Goal: Task Accomplishment & Management: Manage account settings

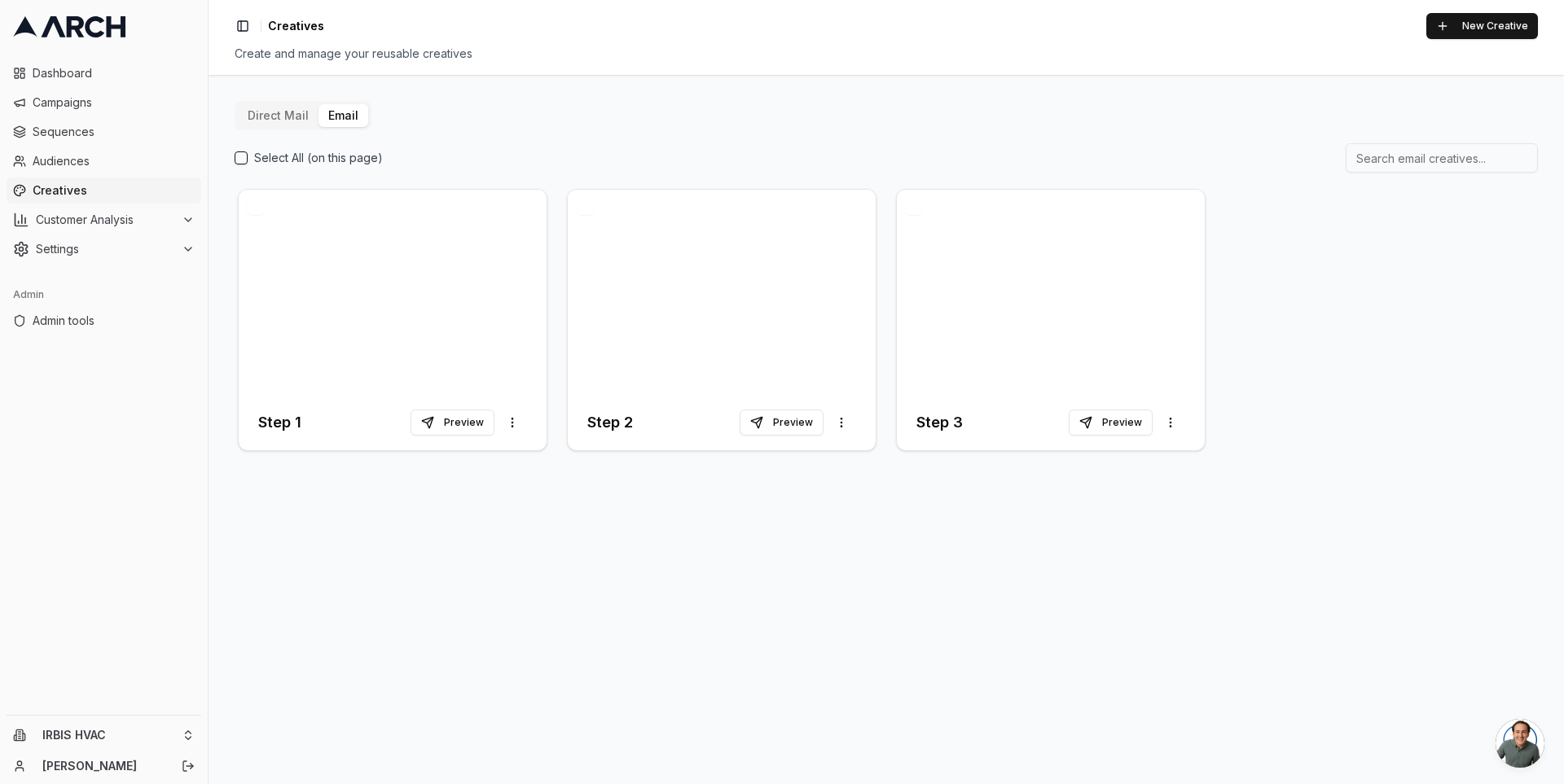
click at [678, 26] on div "Toggle Sidebar Creatives New Creative" at bounding box center [886, 26] width 1303 height 26
click at [765, 20] on div "Toggle Sidebar Creatives New Creative" at bounding box center [886, 26] width 1303 height 26
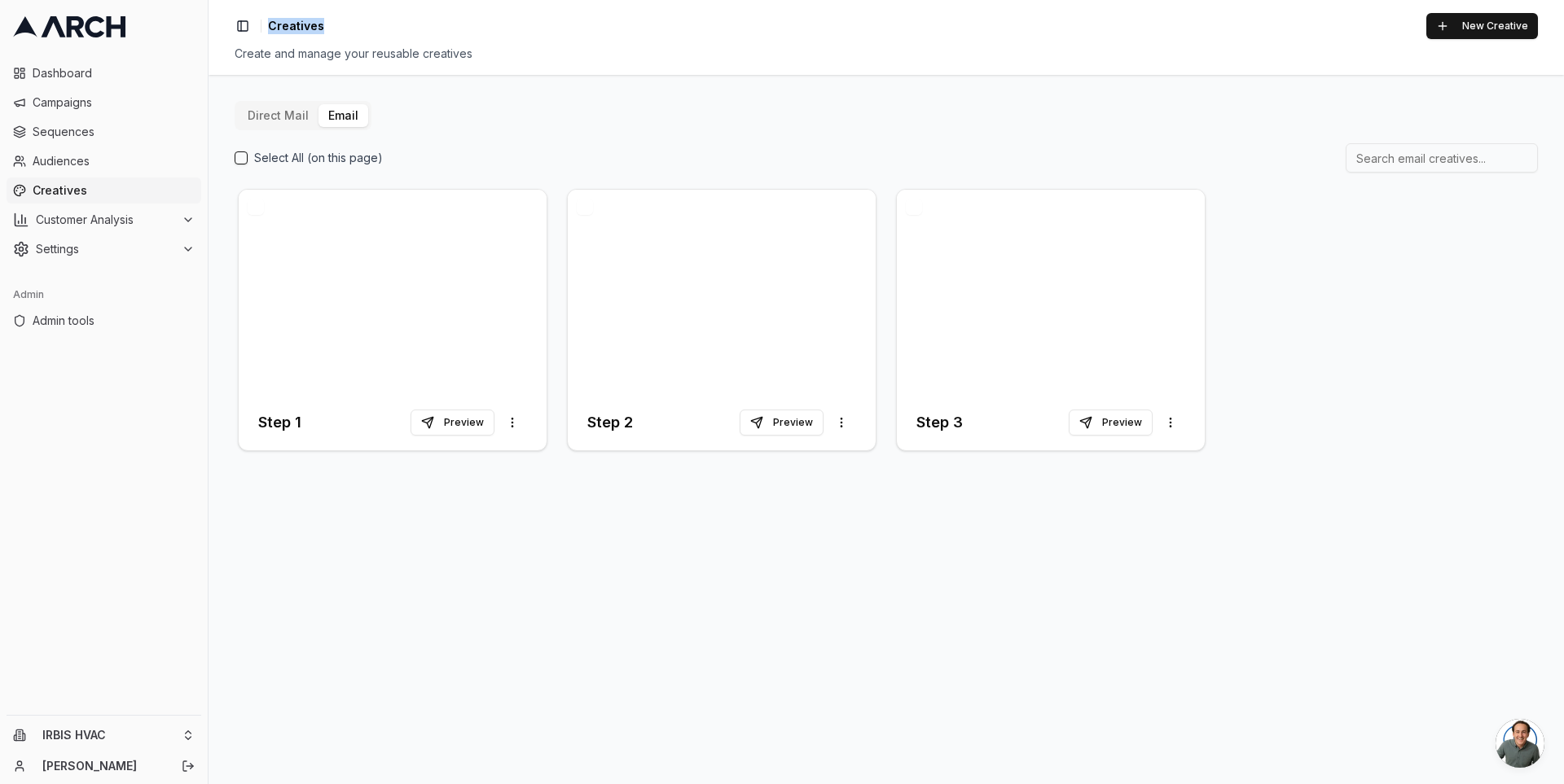
click at [765, 20] on div "Toggle Sidebar Creatives New Creative" at bounding box center [886, 26] width 1303 height 26
click at [522, 54] on div "Create and manage your reusable creatives" at bounding box center [886, 54] width 1303 height 16
click at [507, 57] on div "Create and manage your reusable creatives" at bounding box center [886, 54] width 1303 height 16
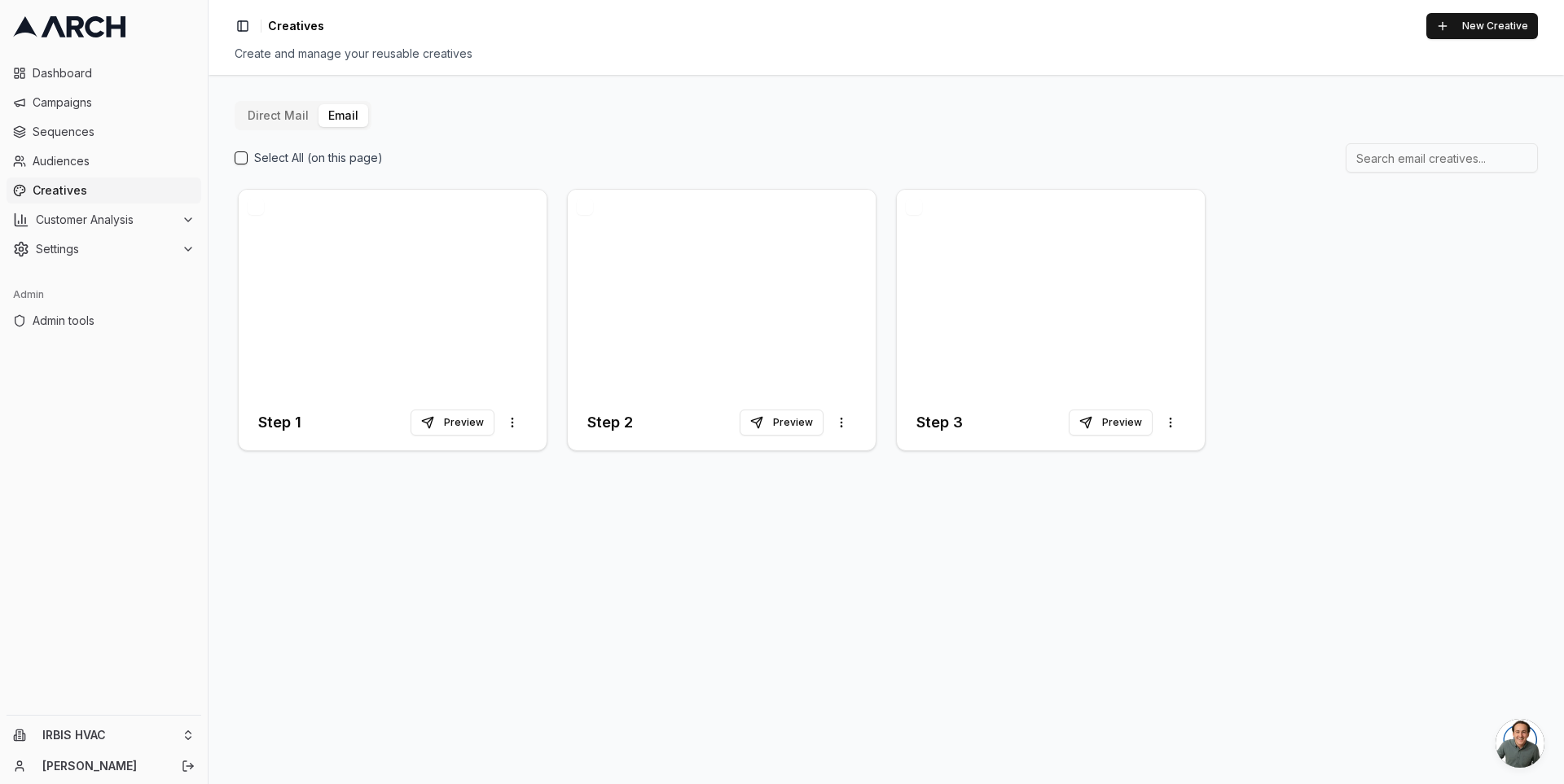
click at [754, 95] on div "Direct Mail Email Select All (on this page) Step 1 Preview More options Step 2 …" at bounding box center [886, 429] width 1355 height 709
click at [88, 135] on span "Sequences" at bounding box center [113, 131] width 162 height 16
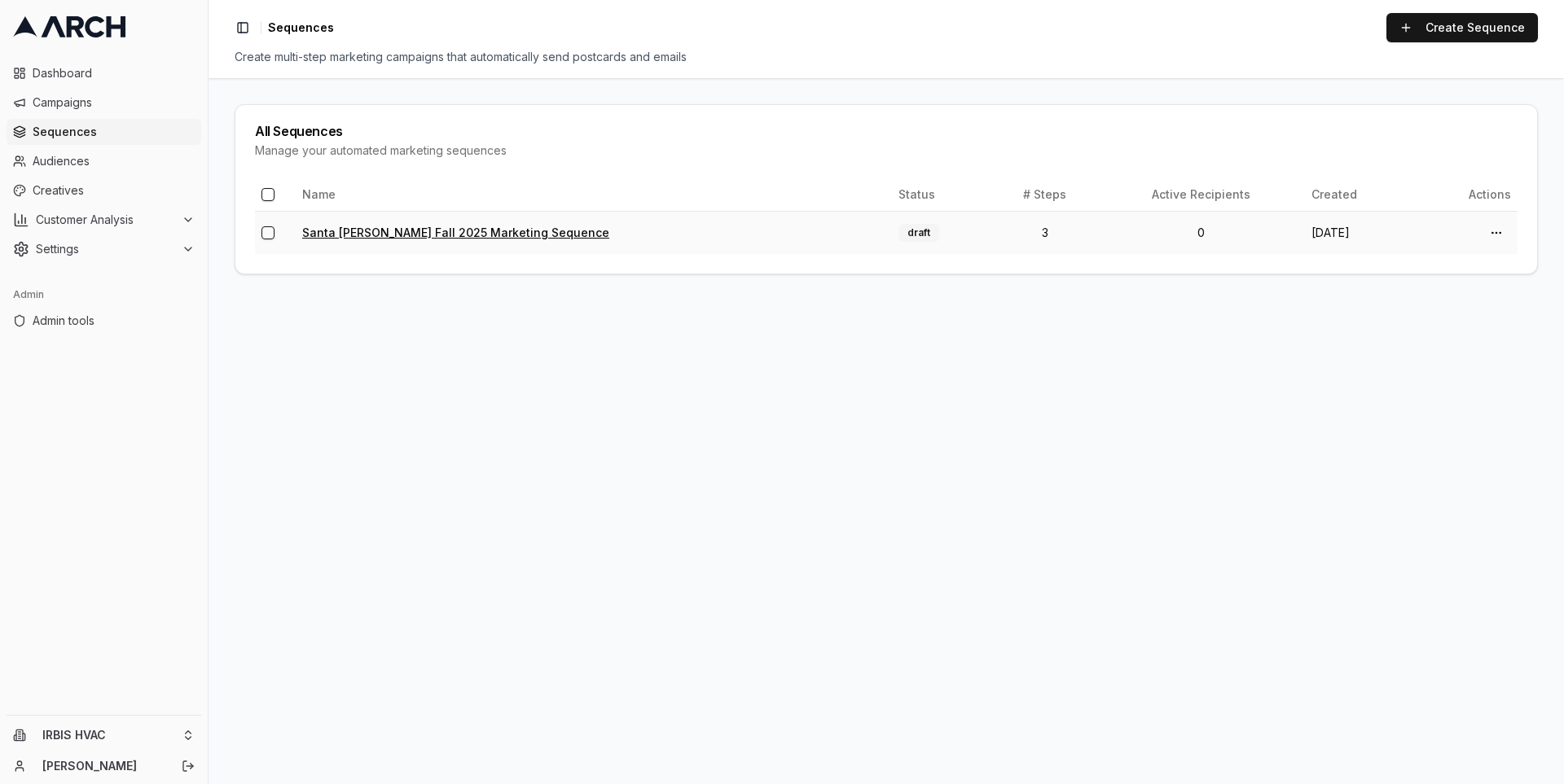
click at [366, 229] on link "Santa Clara Fall 2025 Marketing Sequence" at bounding box center [456, 233] width 307 height 14
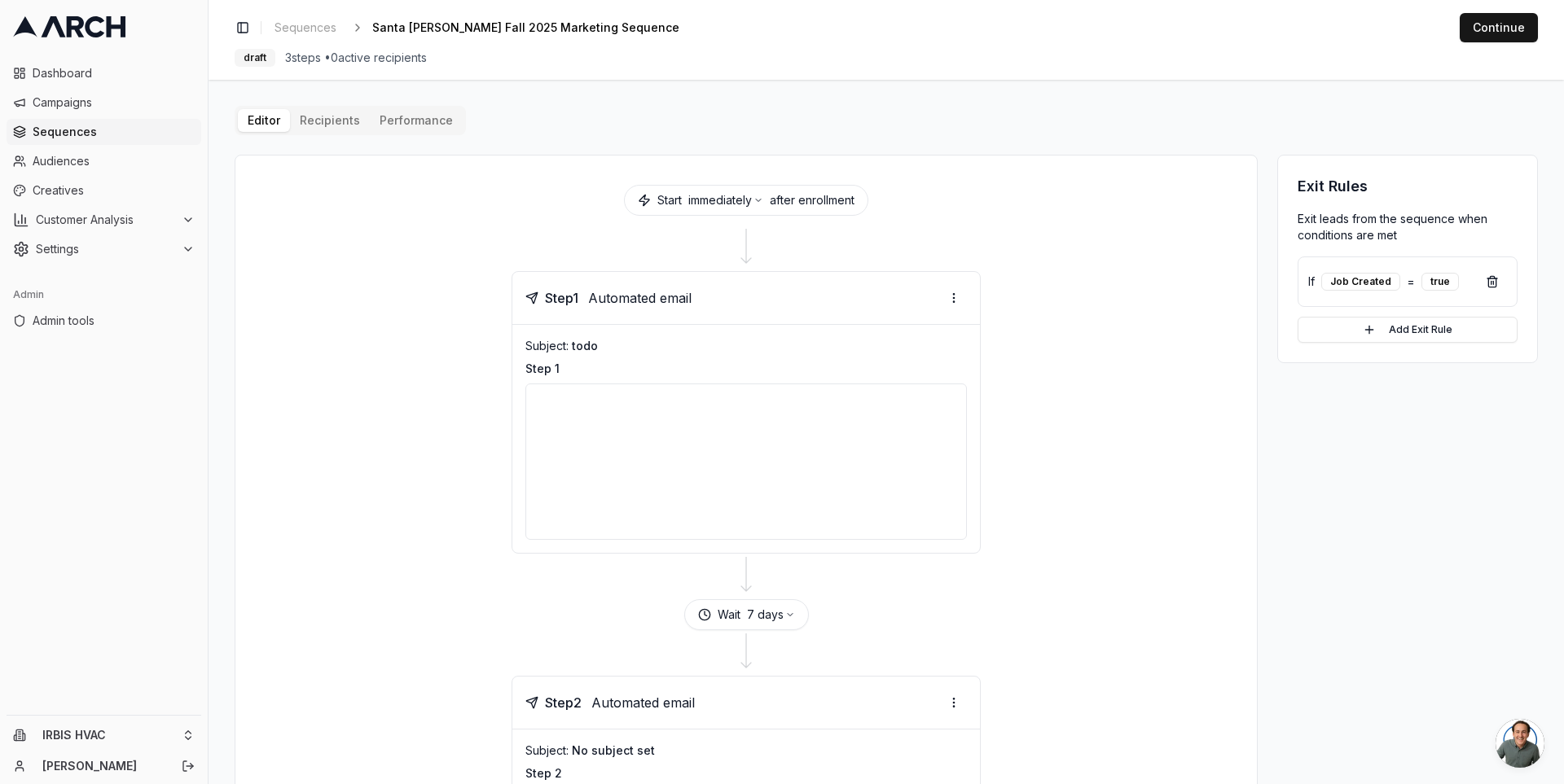
click at [437, 349] on div "Step 1 Automated email Subject: todo Step 1" at bounding box center [746, 412] width 982 height 283
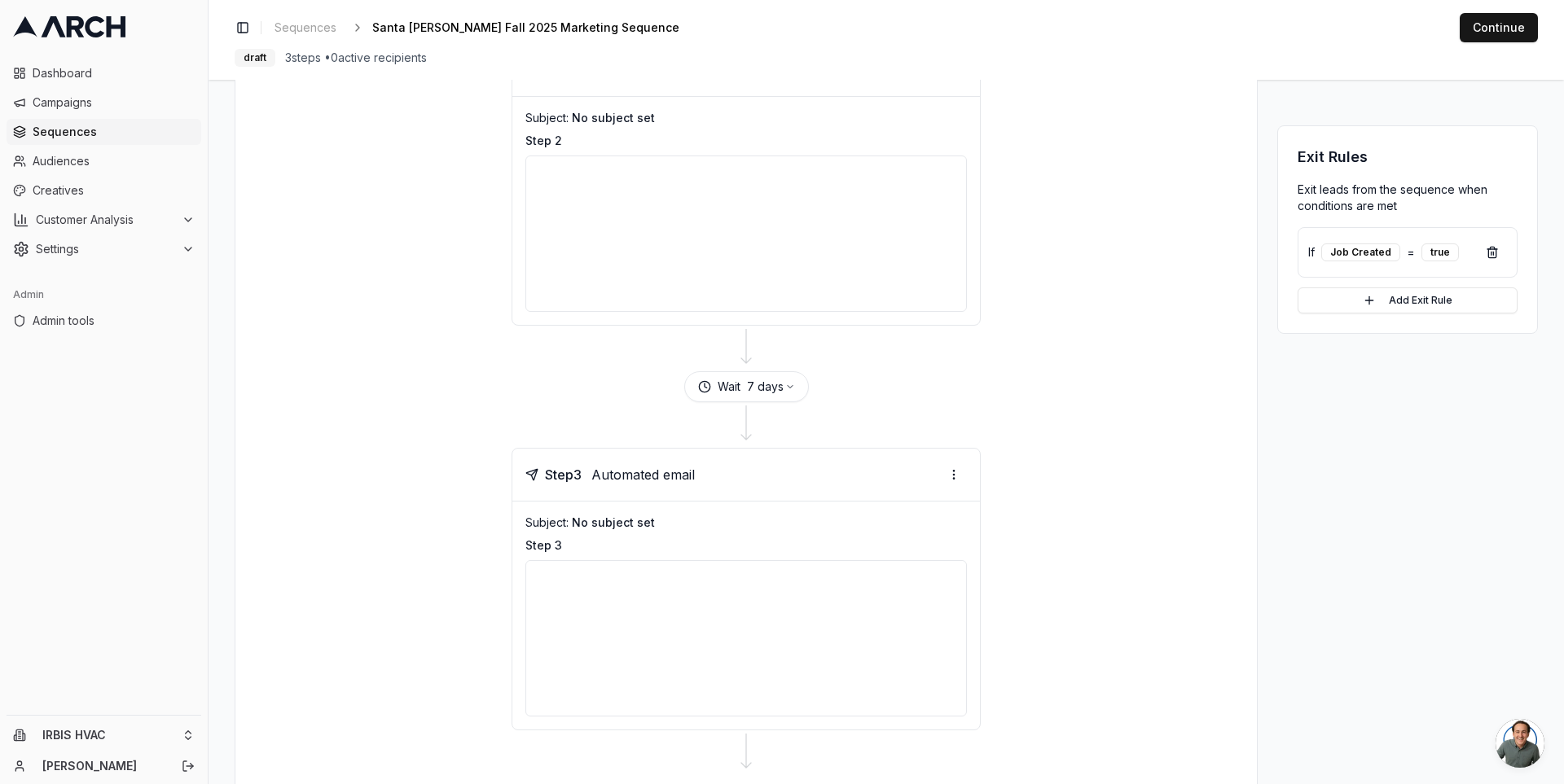
scroll to position [586, 0]
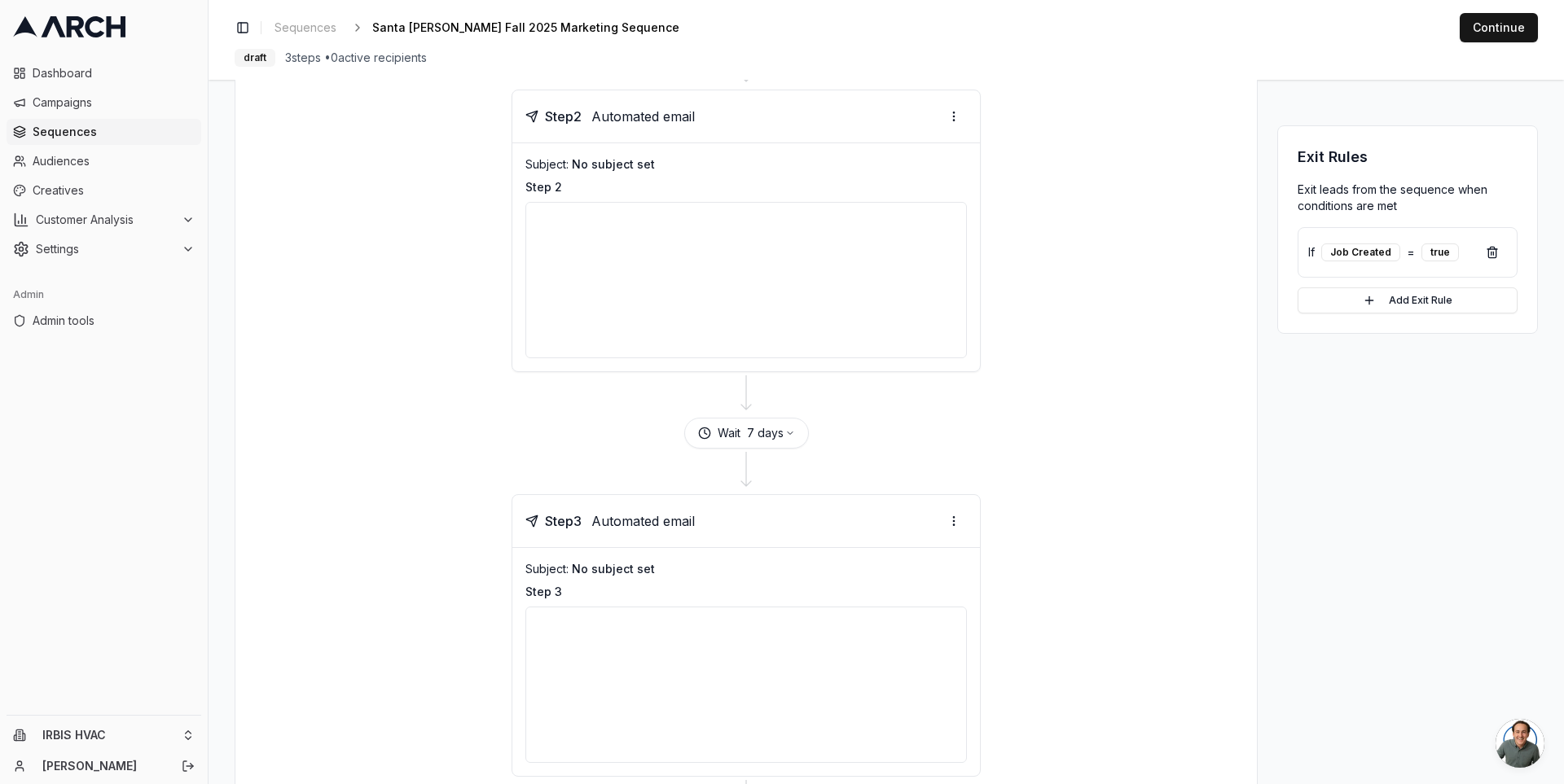
click at [824, 269] on div at bounding box center [746, 280] width 441 height 156
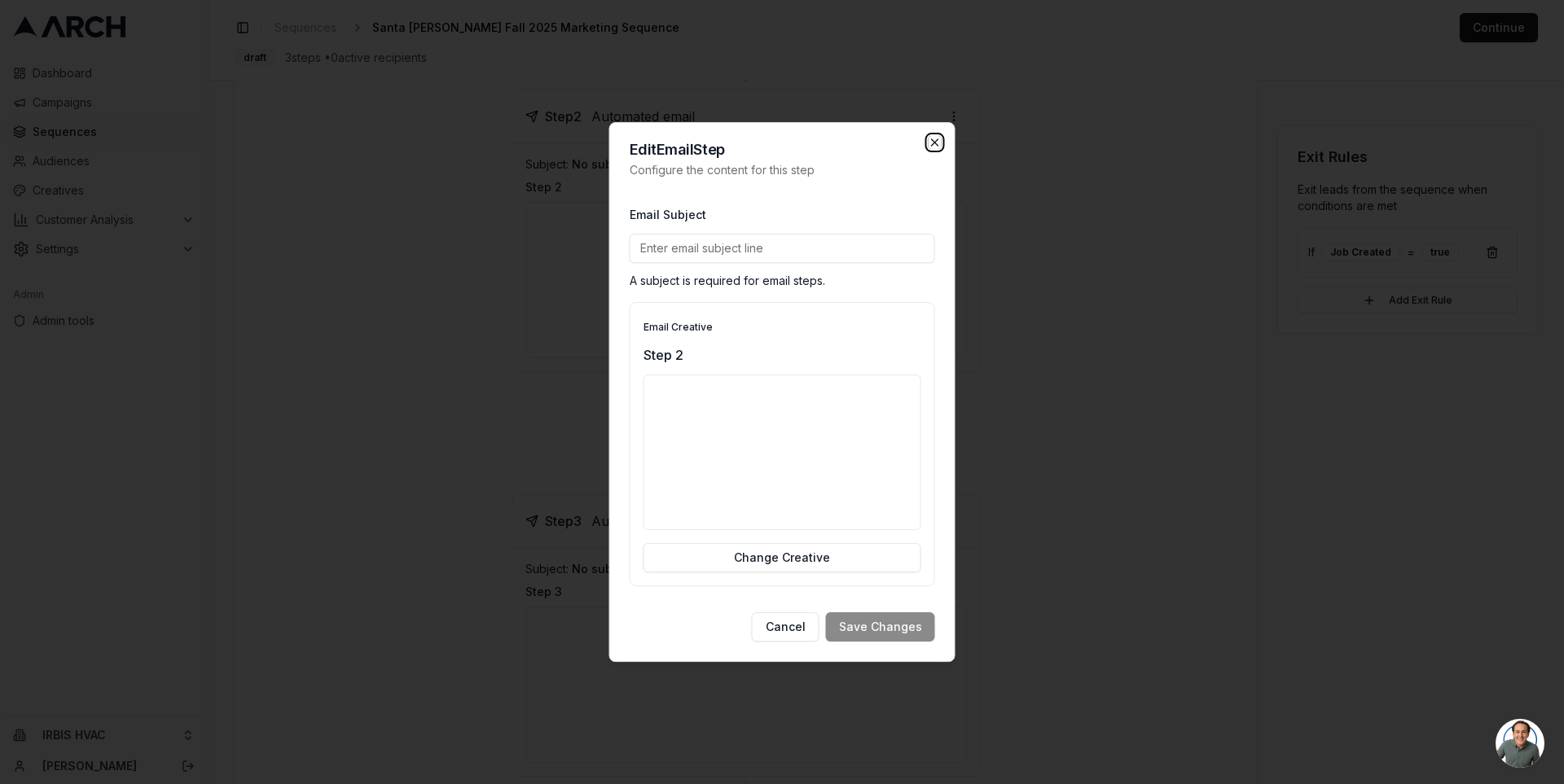
click at [935, 138] on icon "button" at bounding box center [934, 142] width 13 height 13
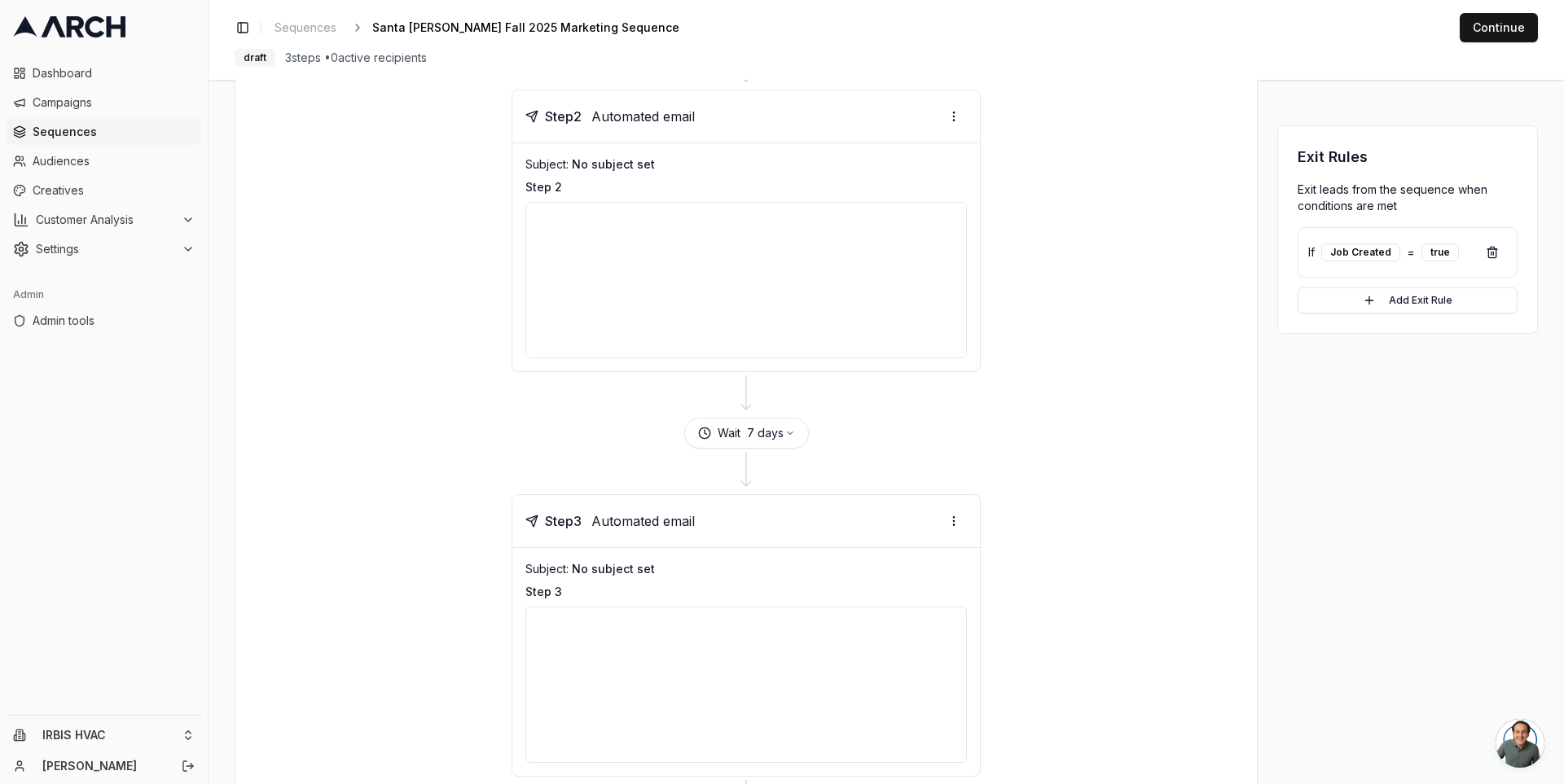
click at [1047, 233] on div "Step 2 Automated email Subject: No subject set Step 2" at bounding box center [746, 231] width 982 height 283
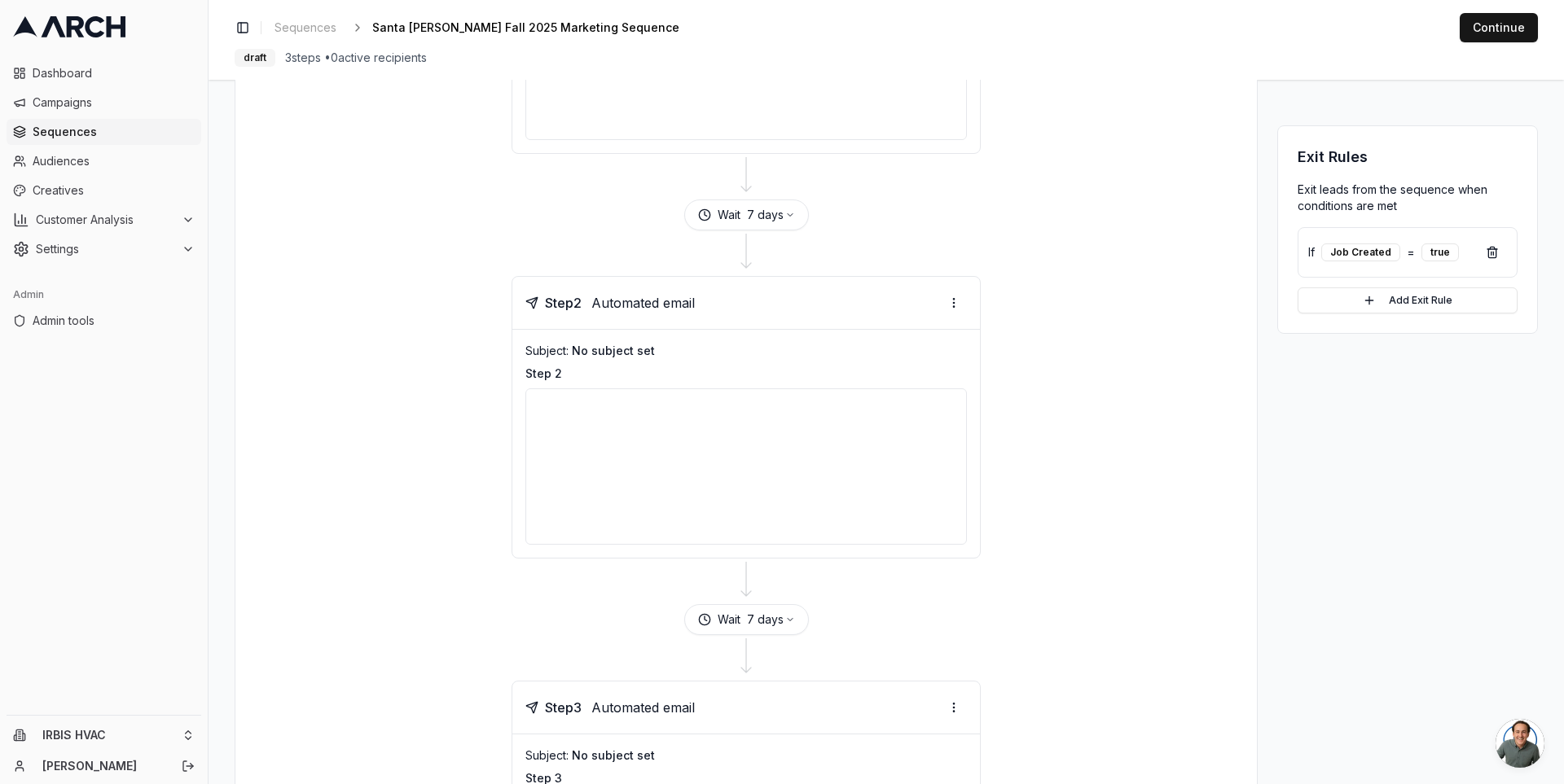
scroll to position [0, 0]
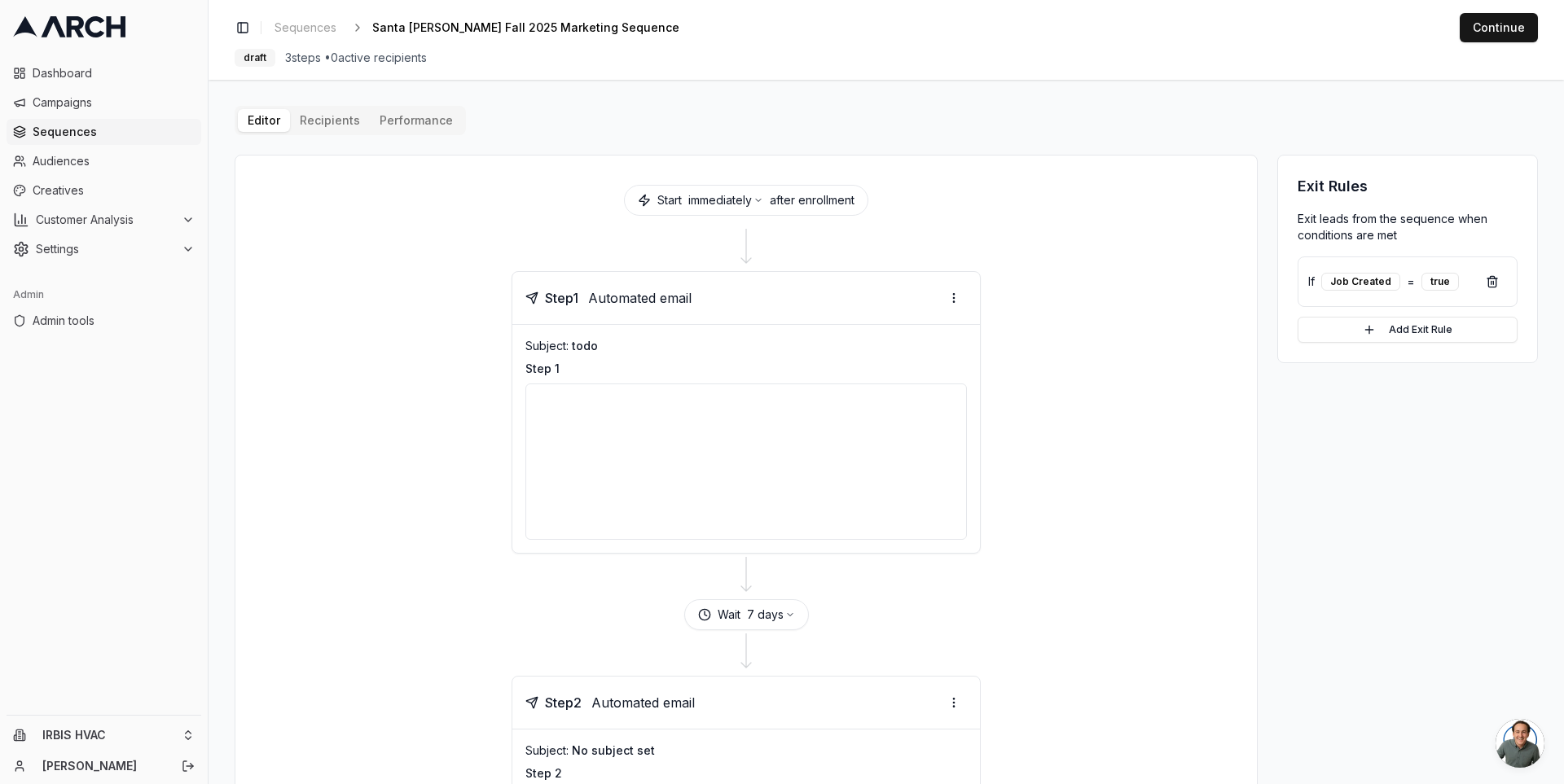
click at [684, 442] on div at bounding box center [746, 461] width 441 height 156
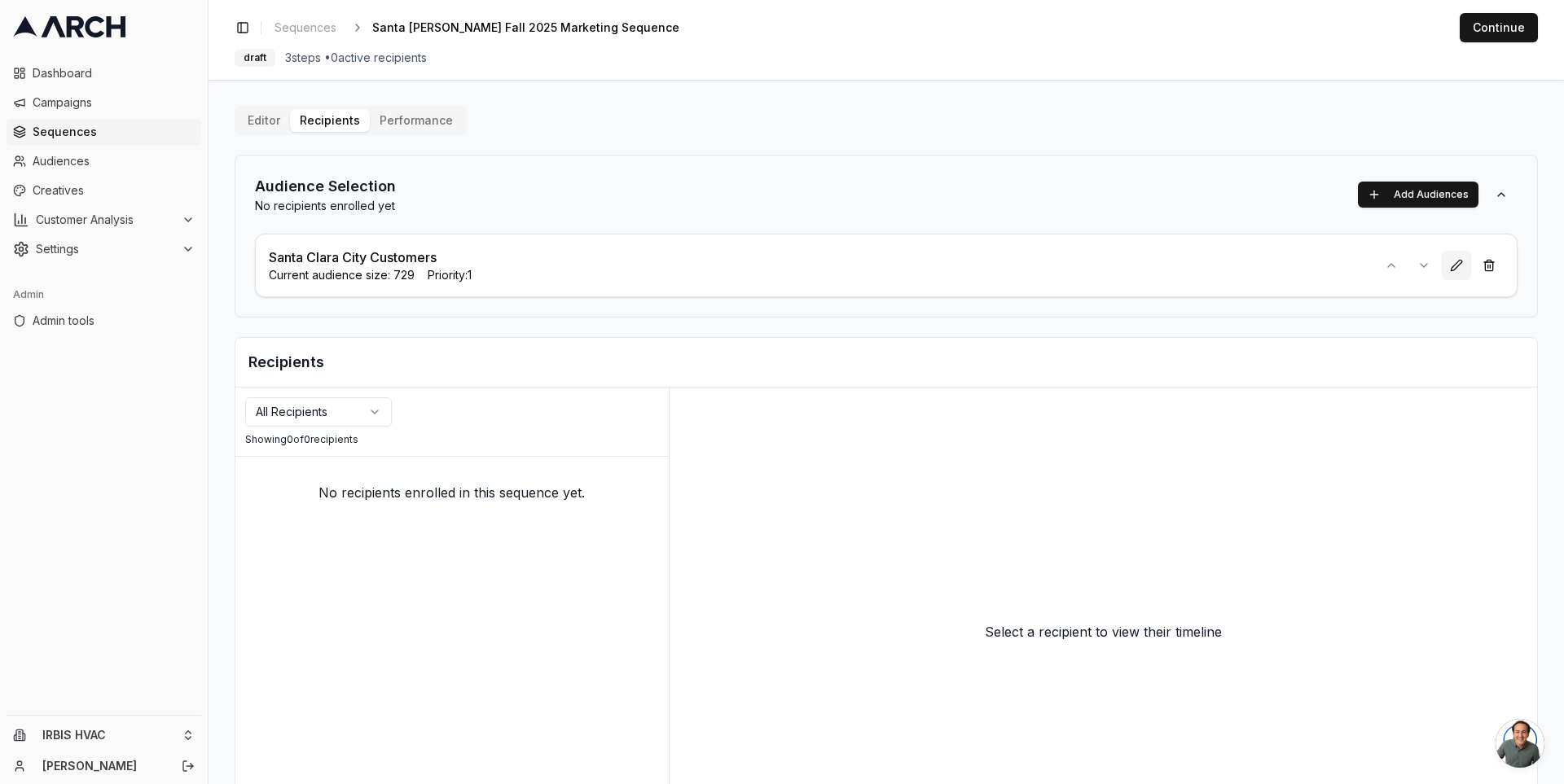
click at [1451, 268] on button at bounding box center [1456, 265] width 29 height 29
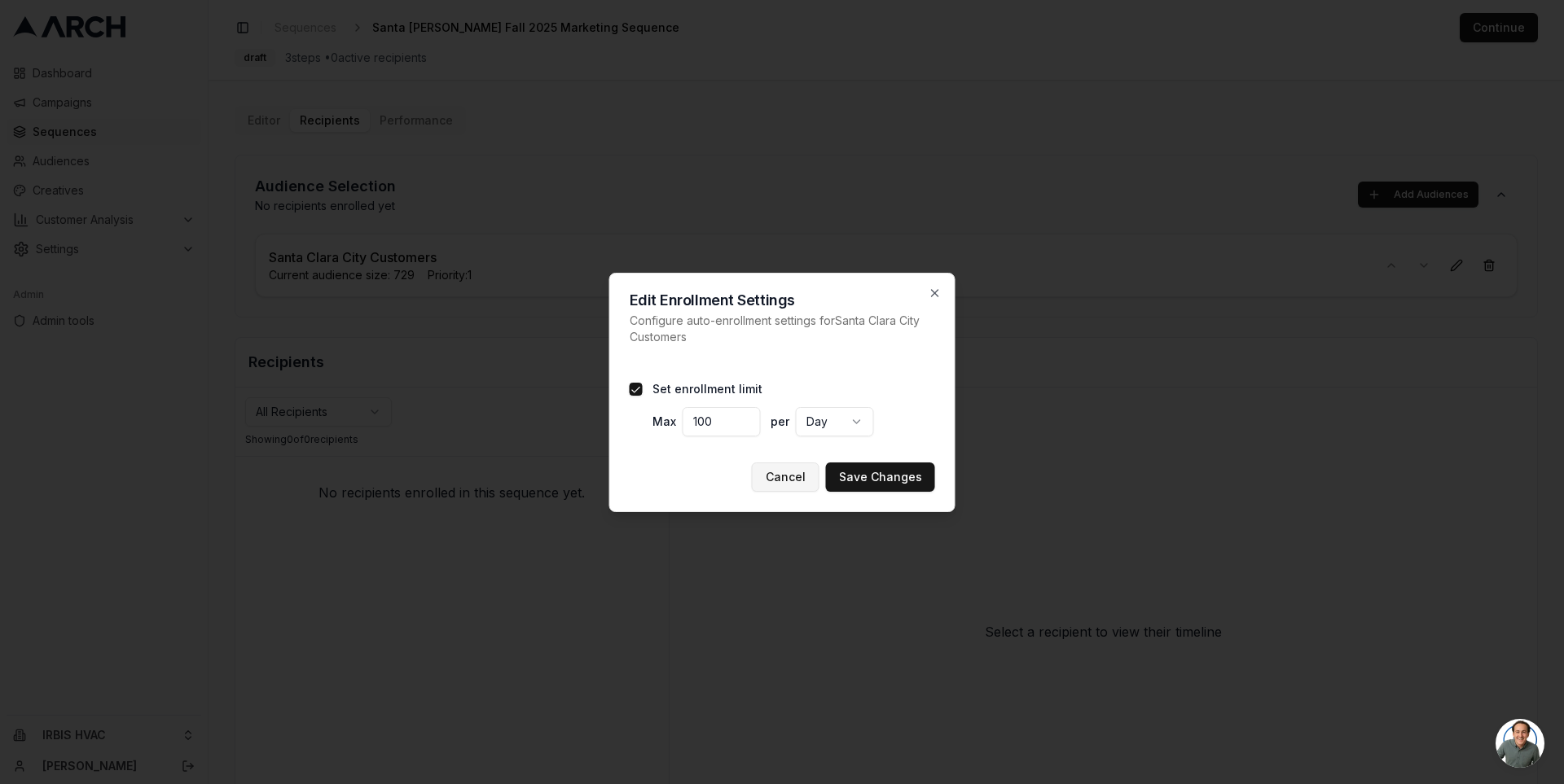
click at [805, 485] on button "Cancel" at bounding box center [785, 477] width 67 height 29
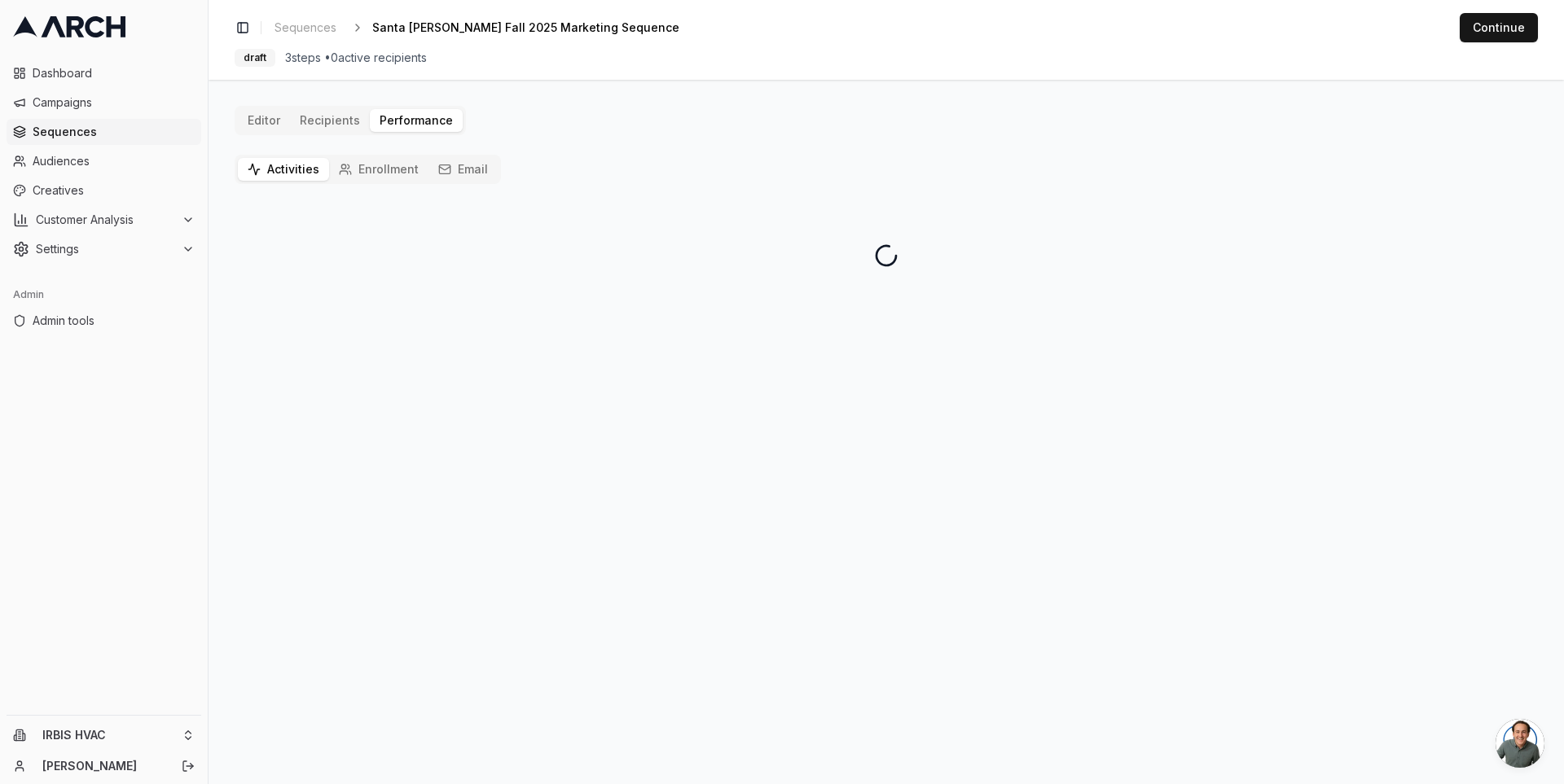
click at [303, 177] on button "Activities" at bounding box center [283, 169] width 91 height 23
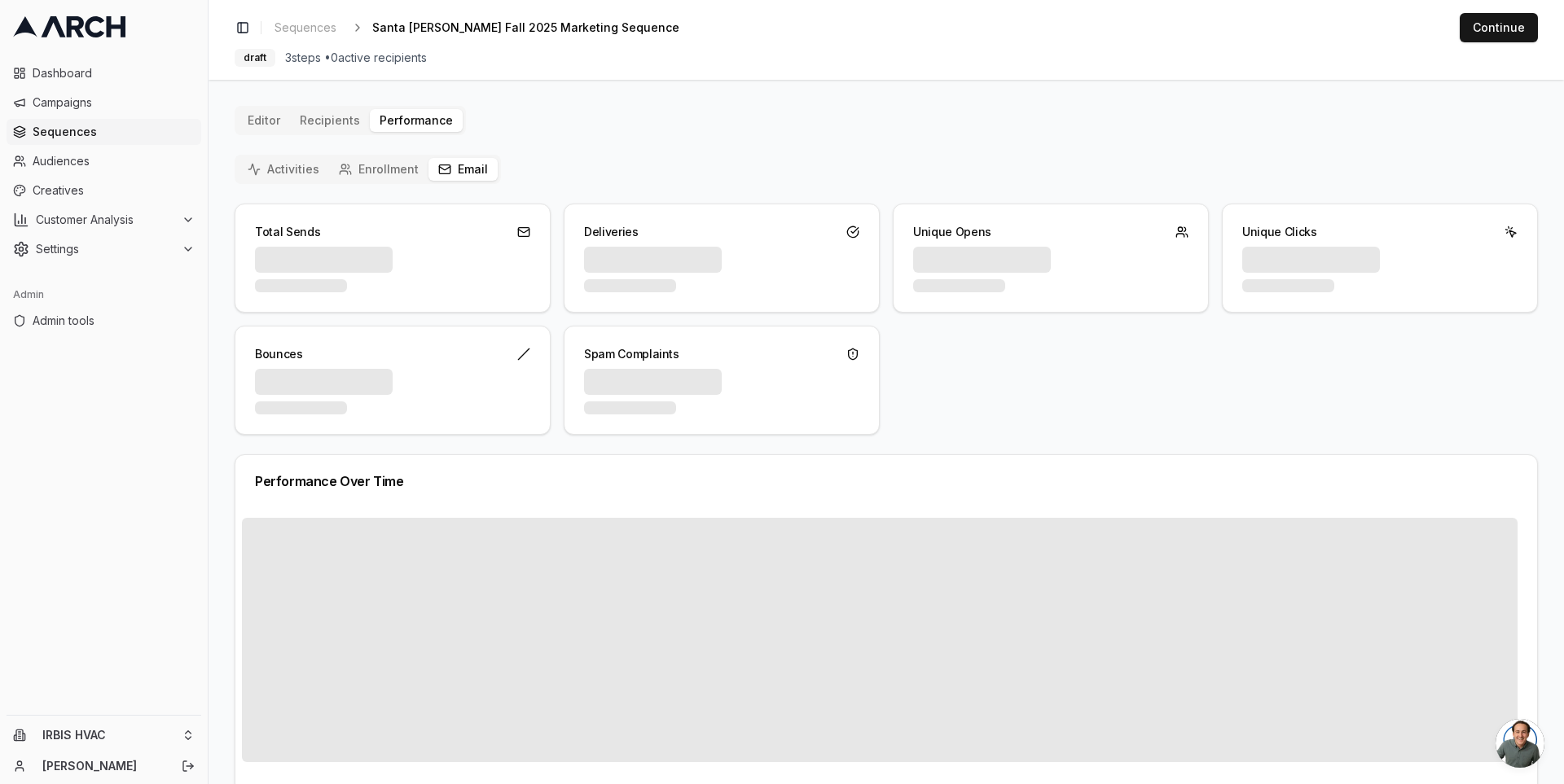
click at [451, 170] on button "Email" at bounding box center [463, 169] width 69 height 23
